Goal: Task Accomplishment & Management: Complete application form

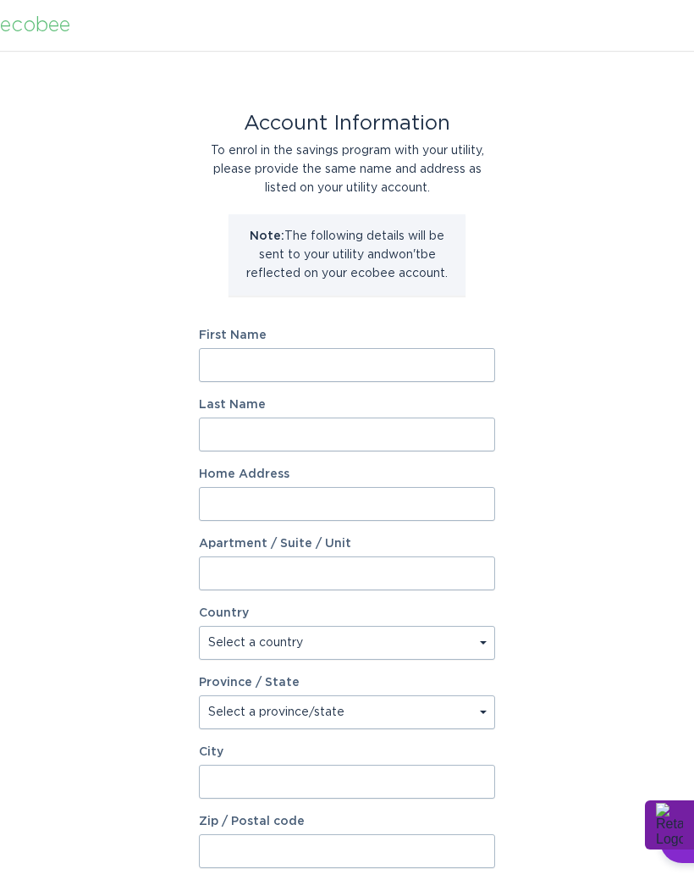
click at [368, 362] on input "First Name" at bounding box center [347, 365] width 296 height 34
type input "[PERSON_NAME]"
click at [418, 441] on input "Last Name" at bounding box center [347, 435] width 296 height 34
click at [361, 426] on input "Kleber" at bounding box center [347, 435] width 296 height 34
type input "Kleber"
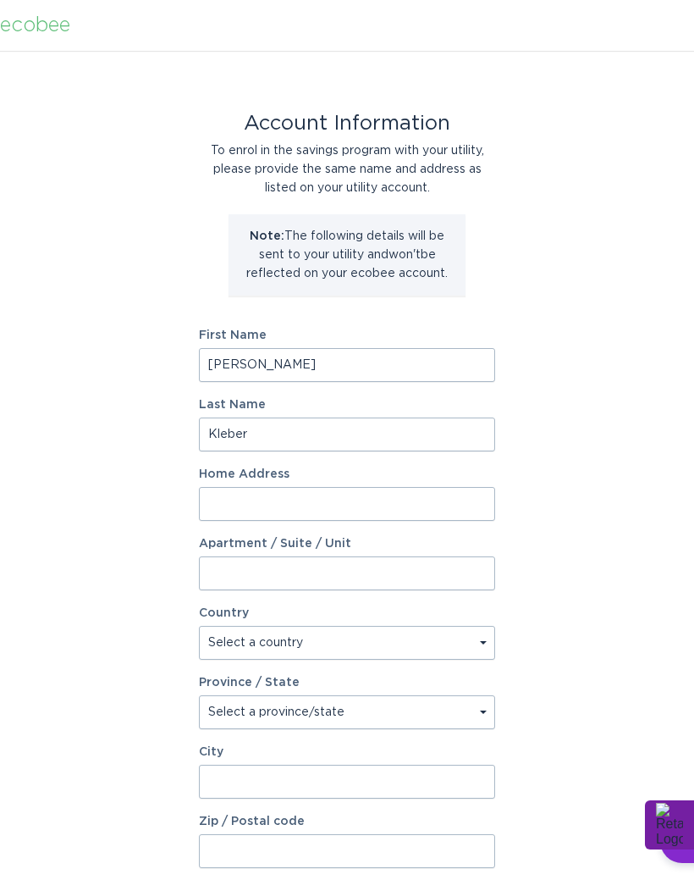
click at [434, 511] on input "Home Address" at bounding box center [347, 504] width 296 height 34
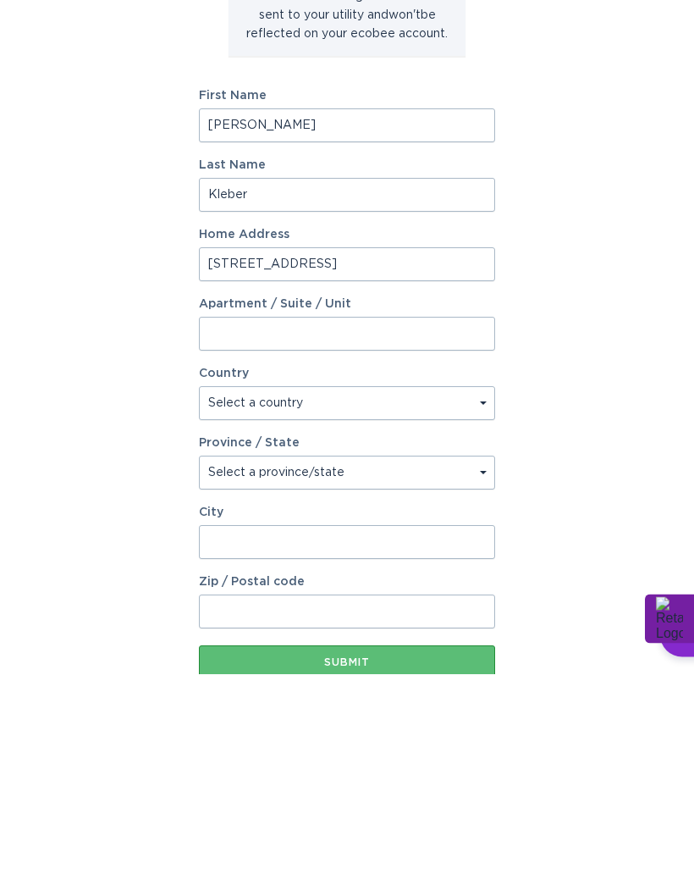
type input "[STREET_ADDRESS]"
click at [445, 593] on select "Select a country [GEOGRAPHIC_DATA] [GEOGRAPHIC_DATA]" at bounding box center [347, 610] width 296 height 34
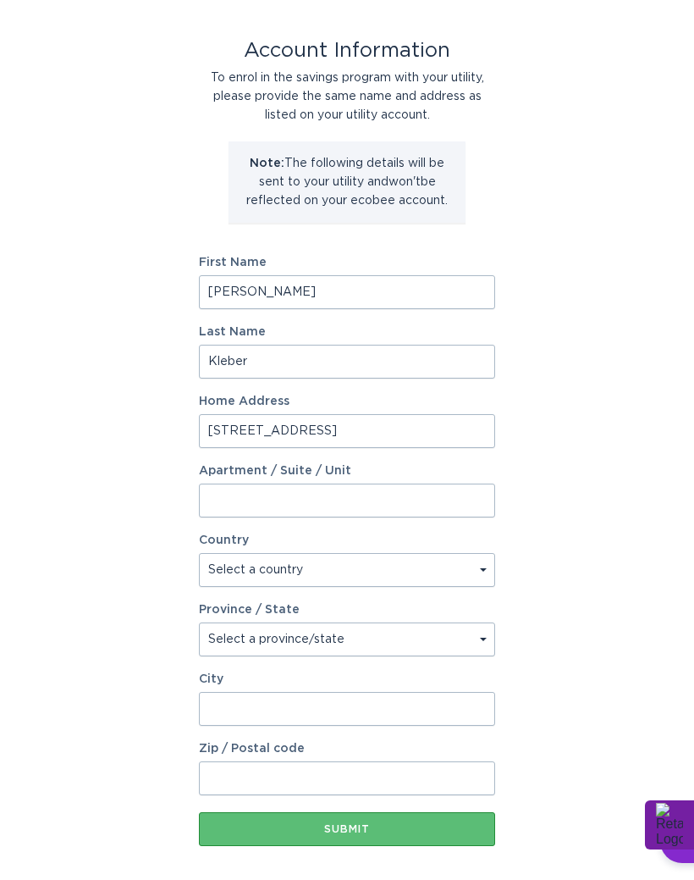
select select "US"
click at [420, 643] on select "Select a province/state [US_STATE] [US_STATE] [US_STATE] [US_STATE] [US_STATE] …" at bounding box center [347, 639] width 296 height 34
select select "IN"
click at [420, 703] on input "City" at bounding box center [347, 709] width 296 height 34
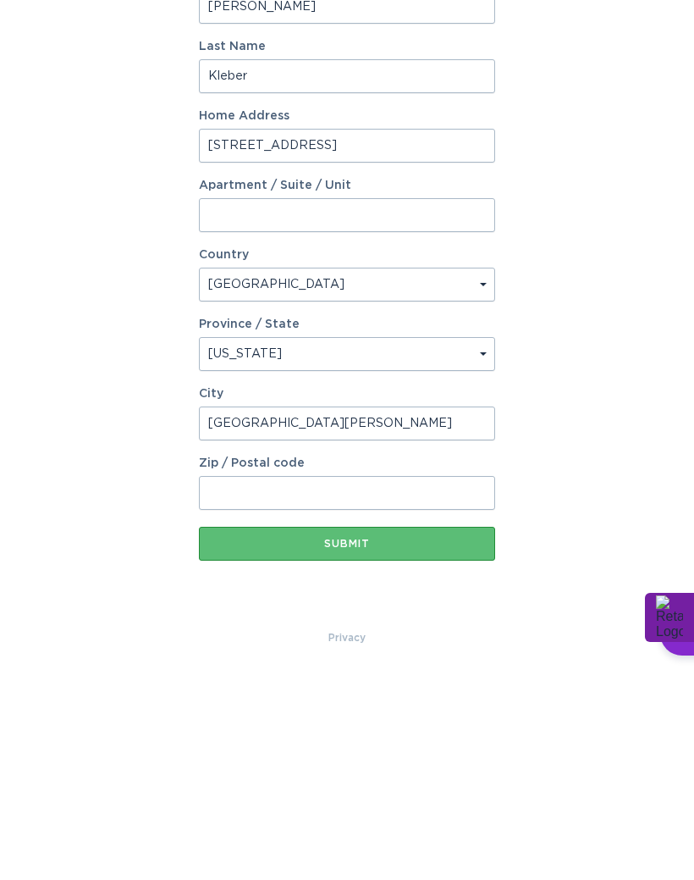
type input "[GEOGRAPHIC_DATA][PERSON_NAME]"
click at [331, 683] on input "Zip / Postal code" at bounding box center [347, 700] width 296 height 34
type input "46815"
click at [377, 734] on button "Submit" at bounding box center [347, 751] width 296 height 34
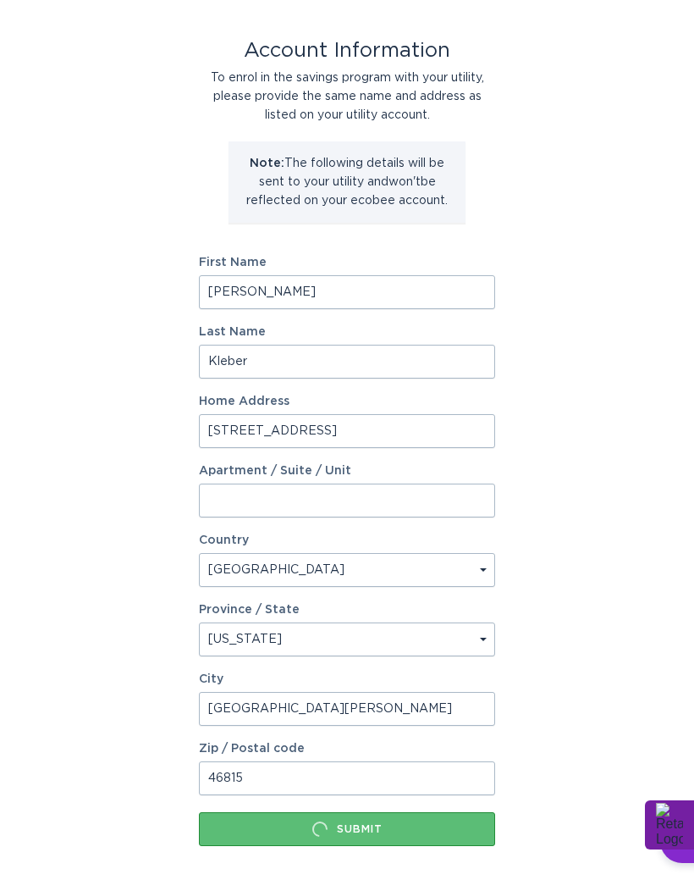
scroll to position [0, 0]
